Goal: Task Accomplishment & Management: Manage account settings

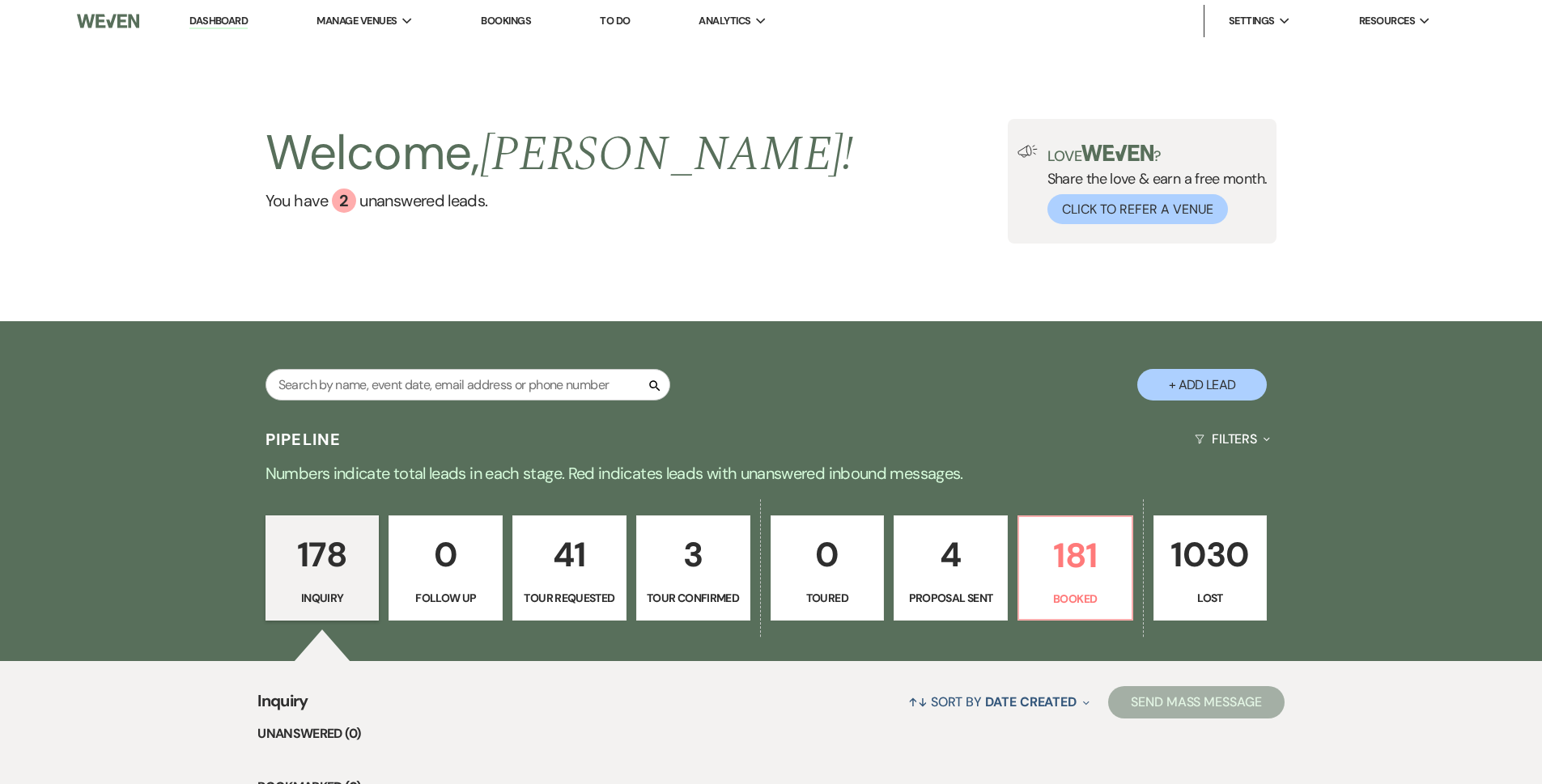
click at [1134, 536] on div "178 Inquiry 0 Follow Up 41 Tour Requested 3 Tour Confirmed 0 Toured 4 Proposal …" at bounding box center [771, 579] width 1165 height 166
drag, startPoint x: 1099, startPoint y: 554, endPoint x: 751, endPoint y: 352, distance: 402.4
click at [1099, 553] on p "181" at bounding box center [1075, 555] width 93 height 54
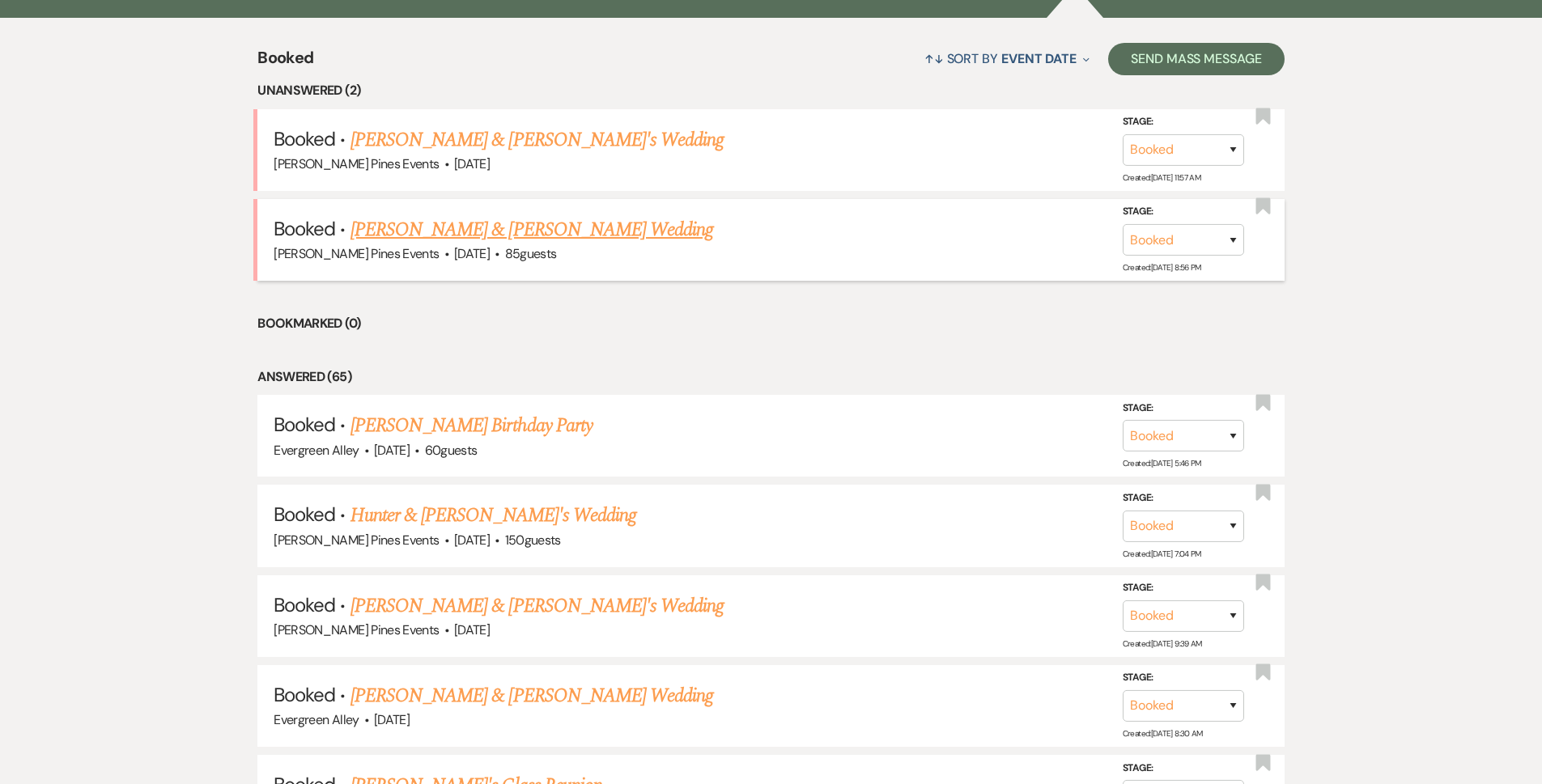
scroll to position [401, 0]
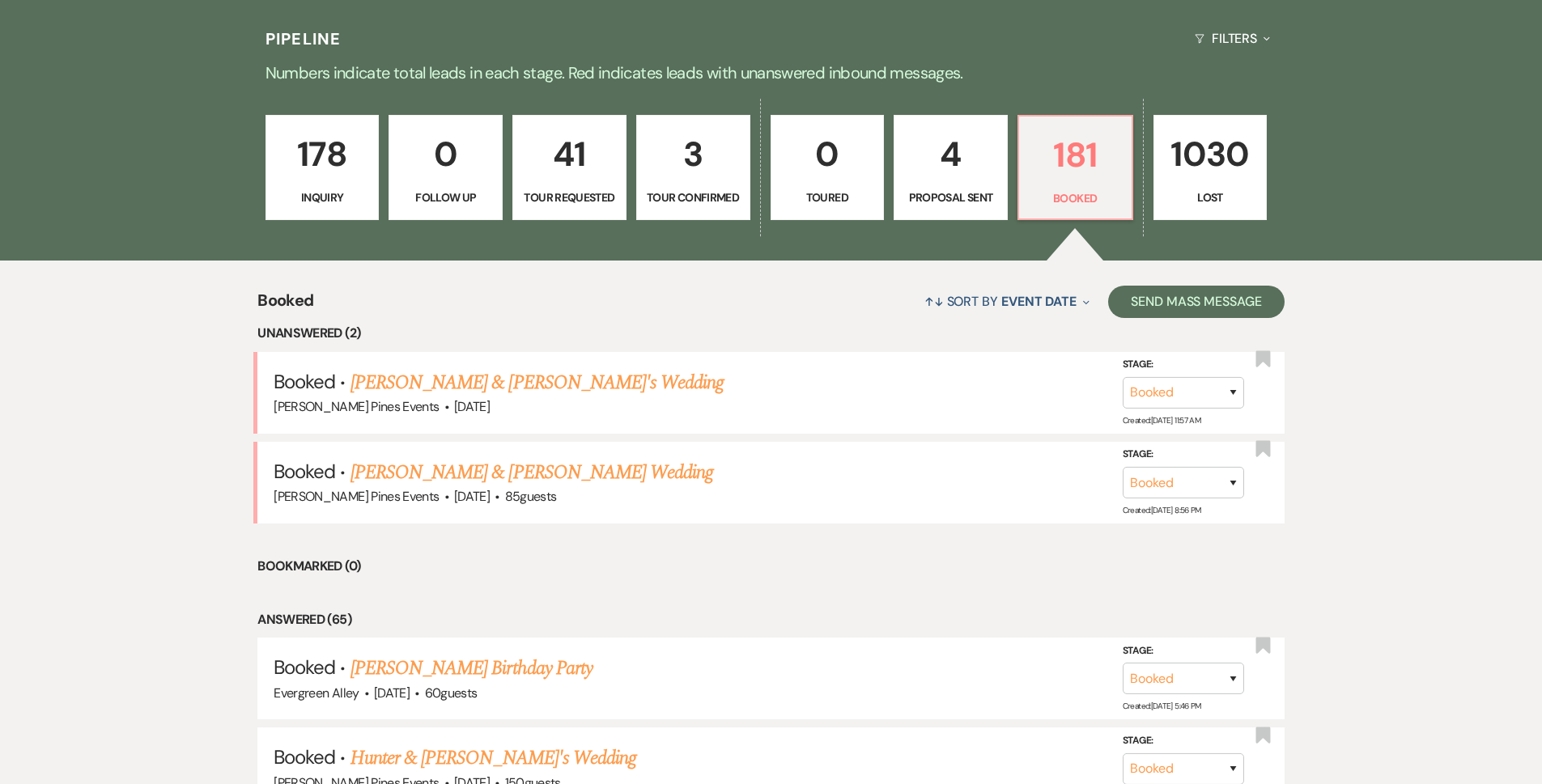
drag, startPoint x: 951, startPoint y: 183, endPoint x: 873, endPoint y: 170, distance: 79.1
click at [951, 183] on link "4 Proposal Sent" at bounding box center [950, 167] width 114 height 105
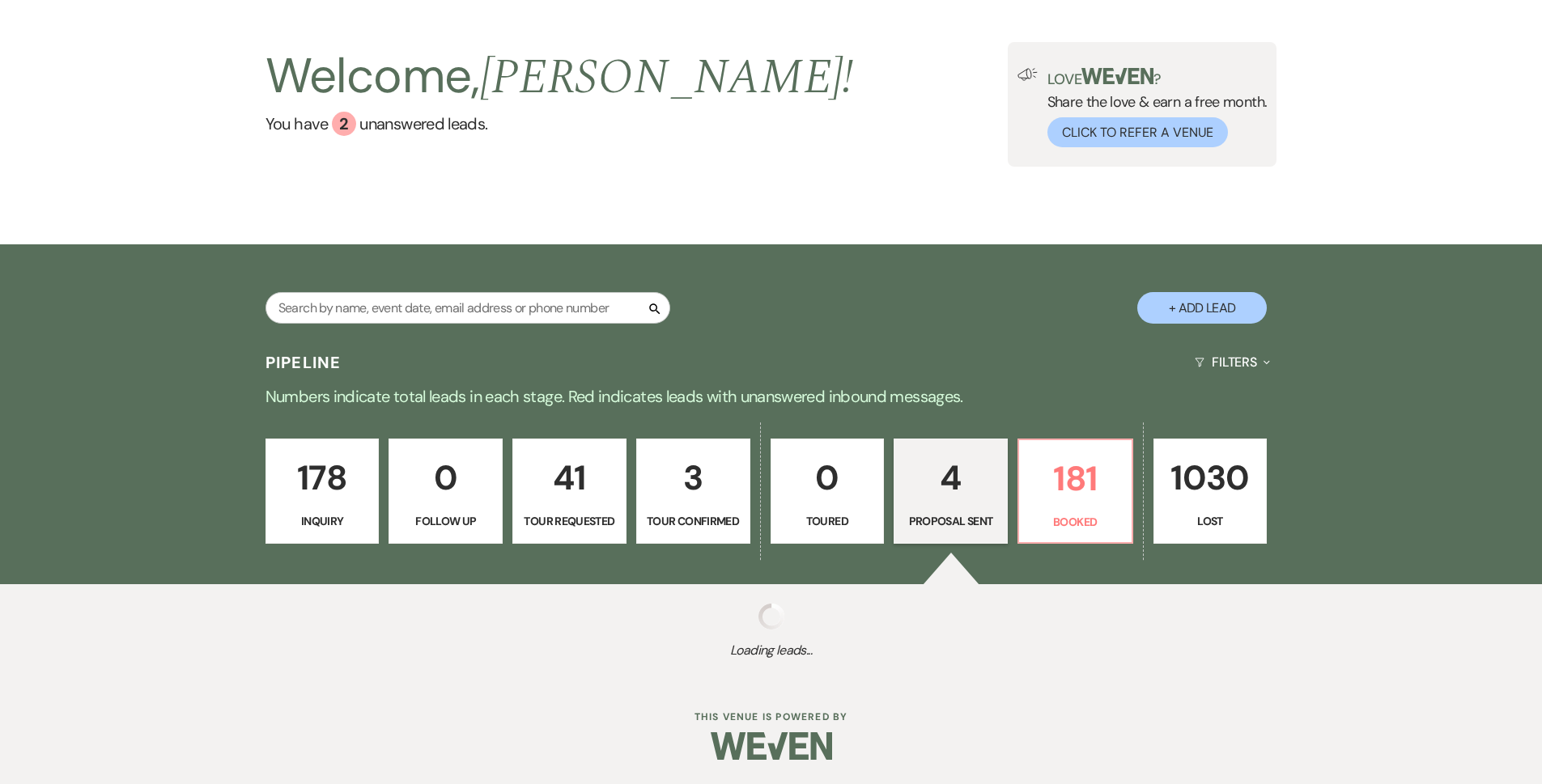
select select "6"
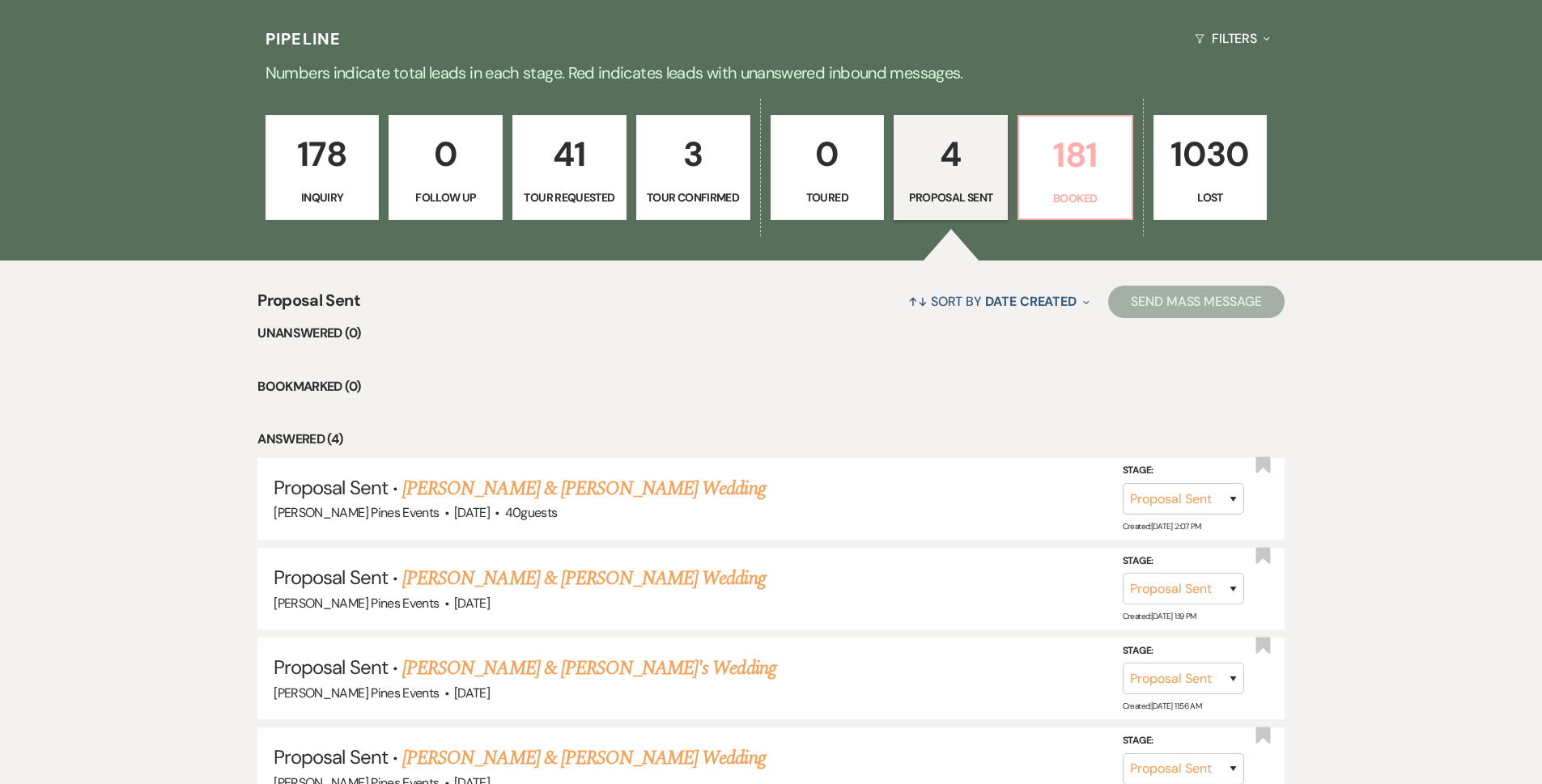
click at [1098, 181] on p "181" at bounding box center [1075, 155] width 93 height 54
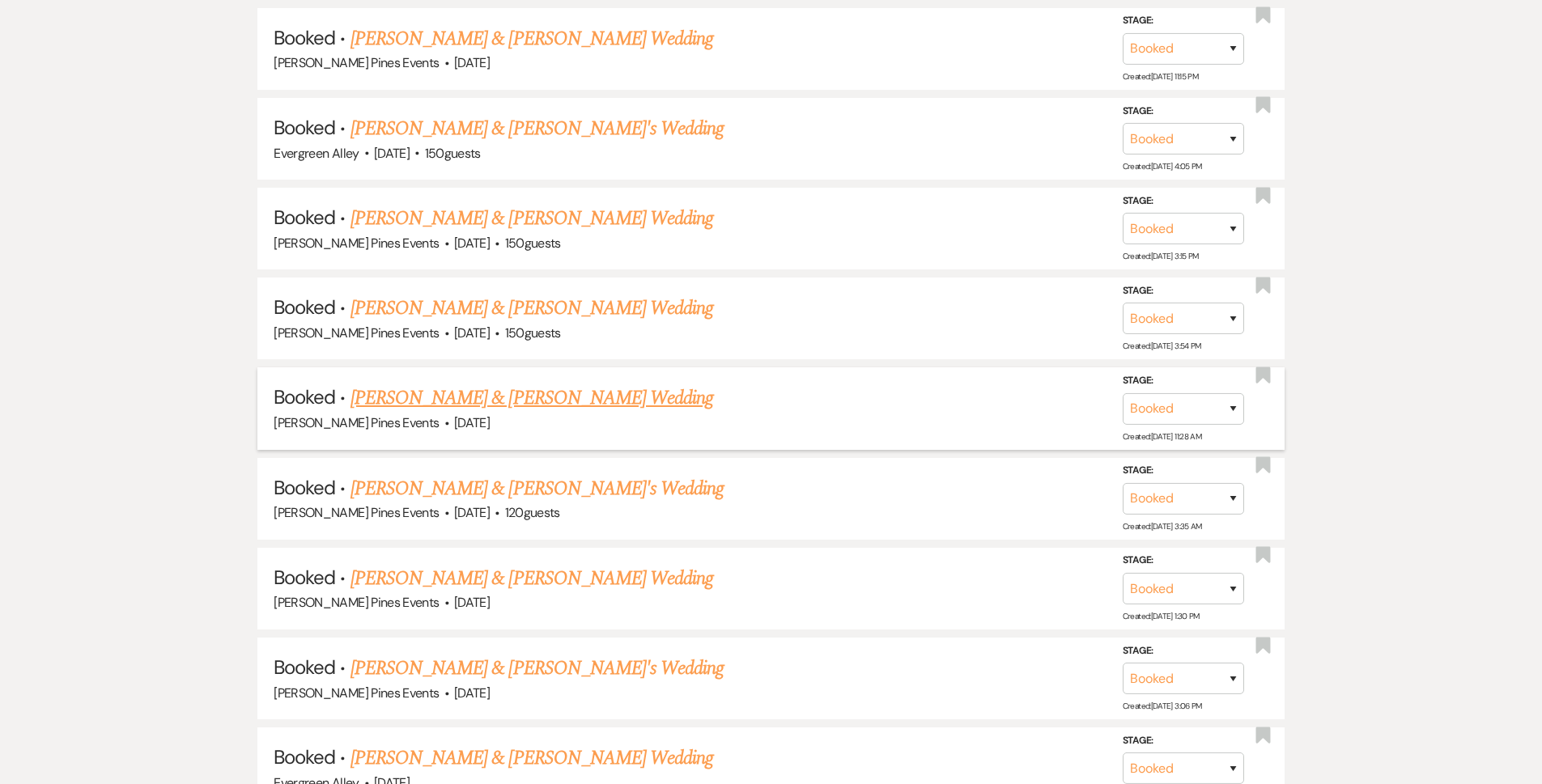
scroll to position [3234, 0]
